Goal: Find contact information: Find contact information

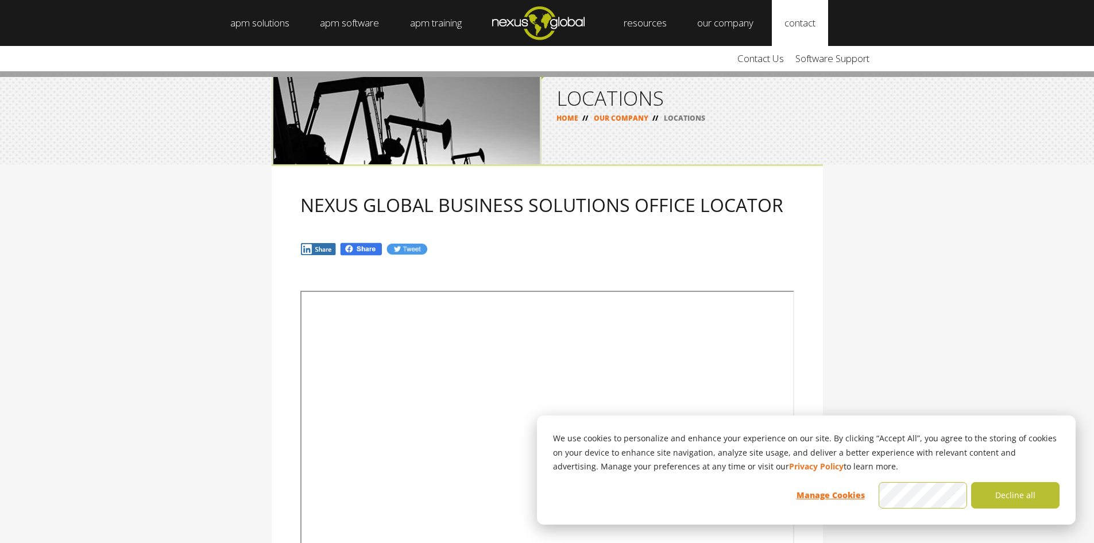
click at [803, 26] on link "contact" at bounding box center [800, 23] width 56 height 46
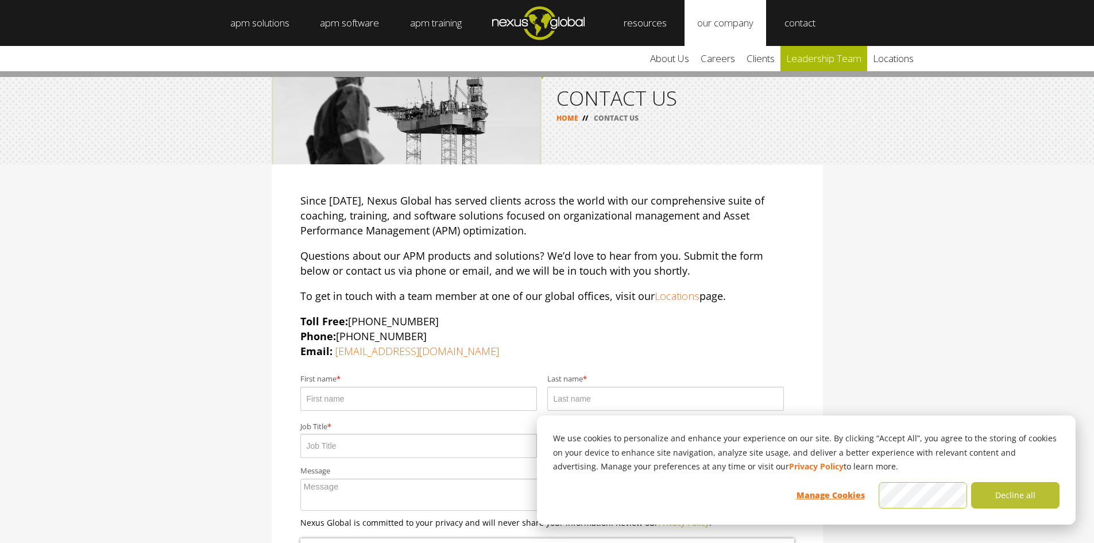
click at [839, 62] on link "leadership team" at bounding box center [823, 58] width 87 height 25
